Goal: Answer question/provide support

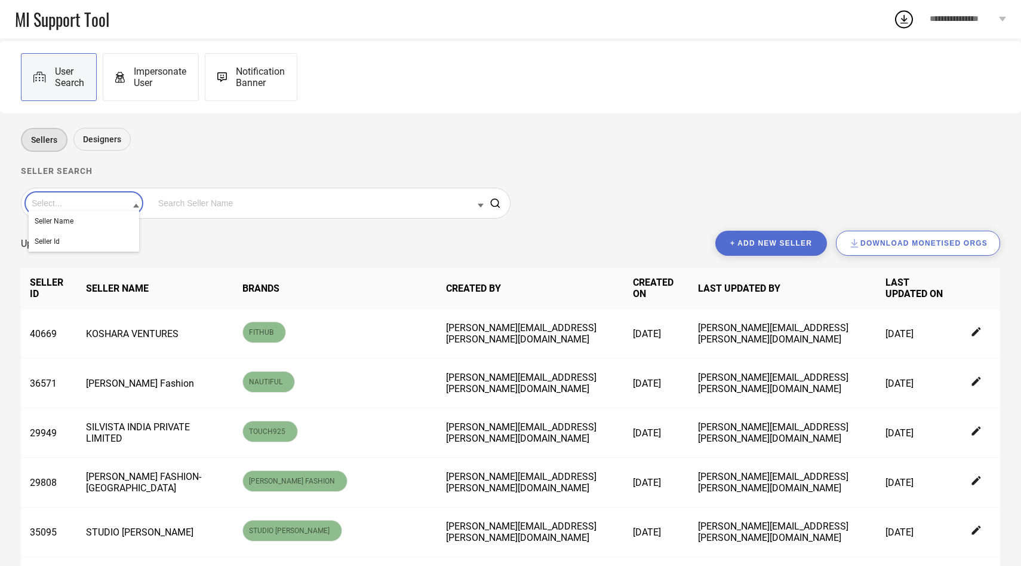
click at [65, 208] on input at bounding box center [84, 203] width 110 height 16
click at [73, 239] on div "Seller Id" at bounding box center [84, 241] width 110 height 20
click at [192, 204] on input at bounding box center [319, 203] width 328 height 16
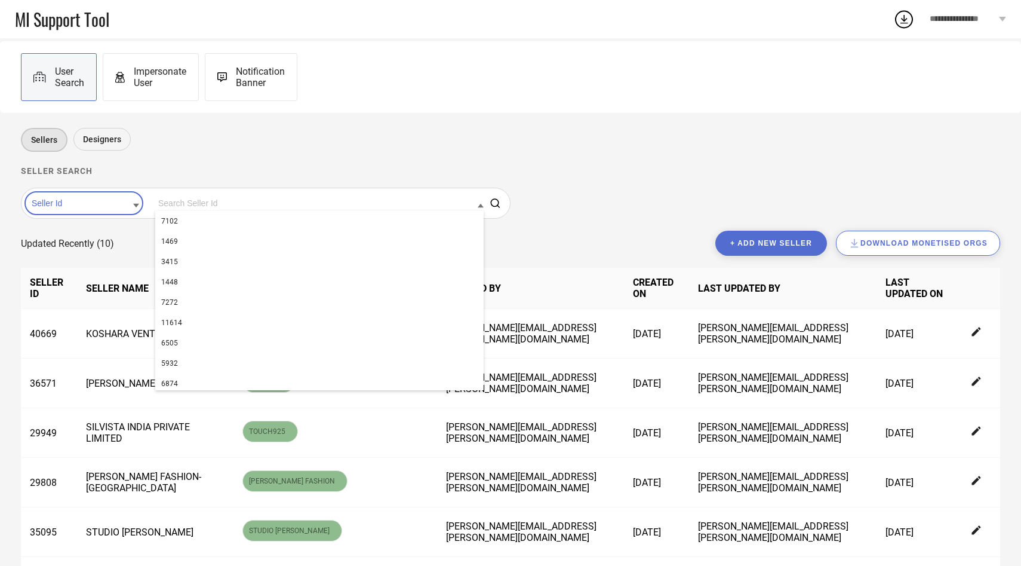
paste input "28823"
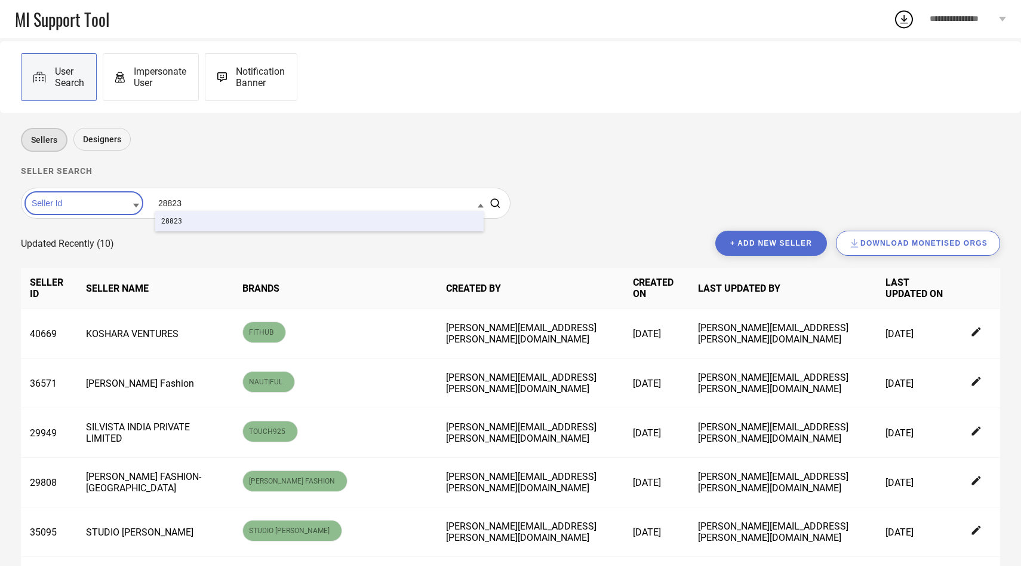
type input "28823"
click at [176, 223] on div "28823" at bounding box center [319, 221] width 328 height 20
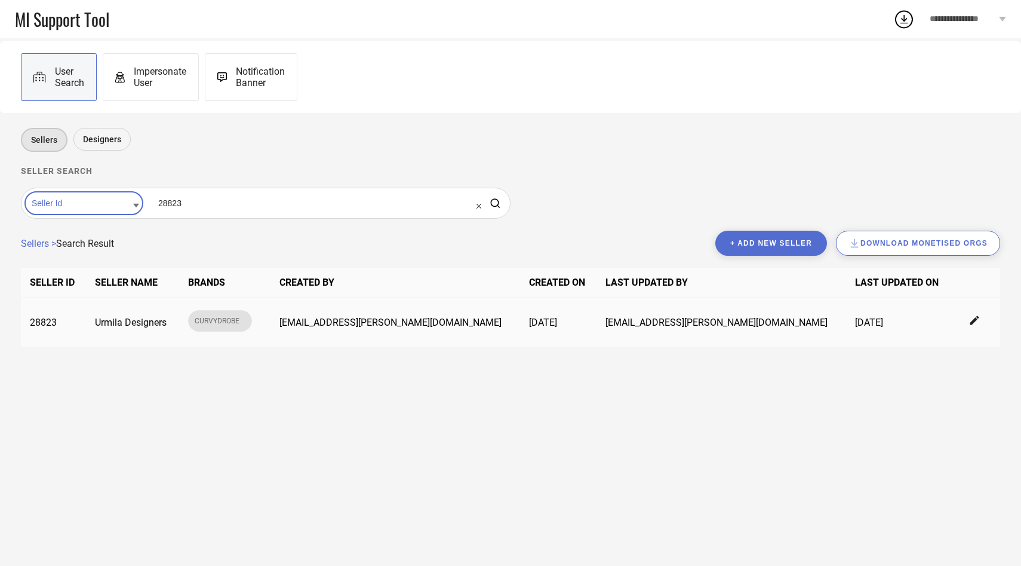
click at [970, 317] on icon at bounding box center [975, 320] width 11 height 11
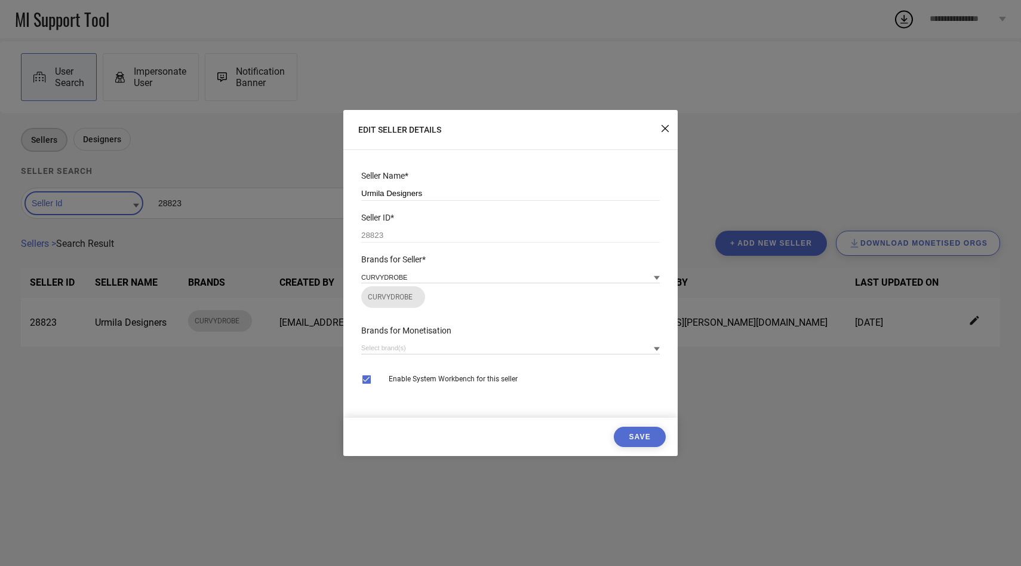
click at [436, 339] on div "Brands for Monetisation" at bounding box center [510, 345] width 311 height 53
click at [420, 351] on input at bounding box center [510, 348] width 299 height 13
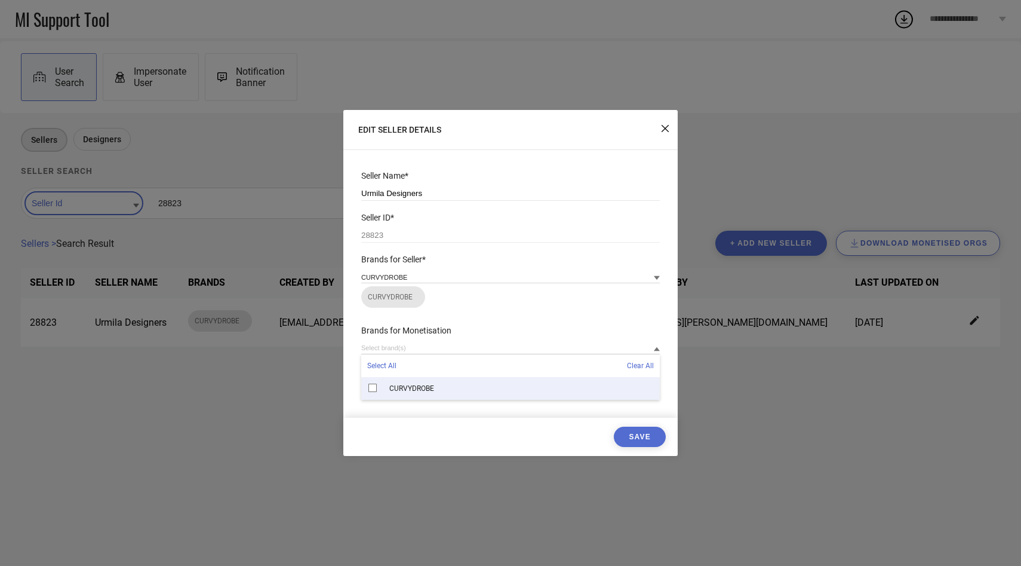
click at [403, 387] on span "CURVYDROBE" at bounding box center [411, 388] width 45 height 8
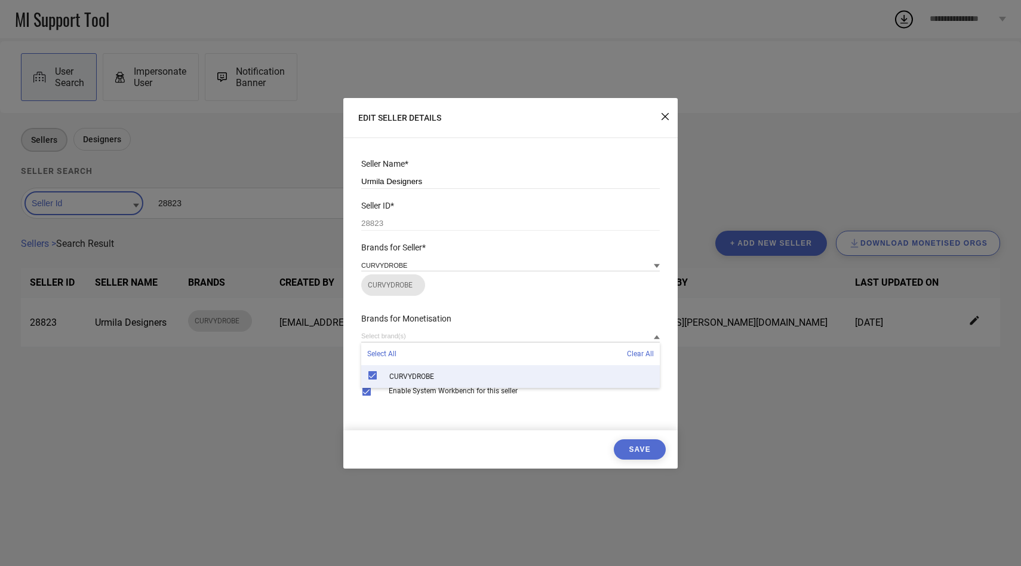
click at [647, 457] on button "Save" at bounding box center [640, 449] width 52 height 20
